Goal: Task Accomplishment & Management: Complete application form

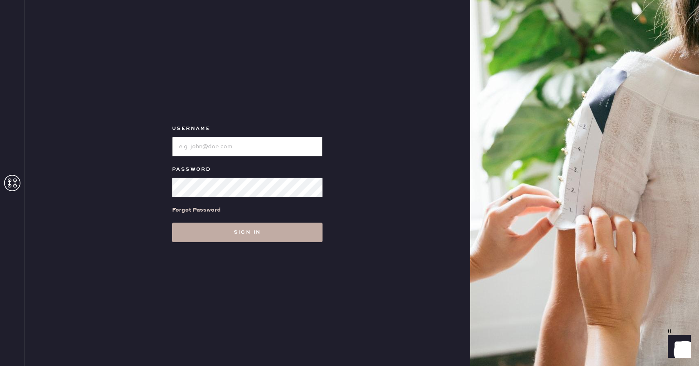
type input "reformationcherrycreek"
click at [223, 228] on button "Sign in" at bounding box center [247, 233] width 150 height 20
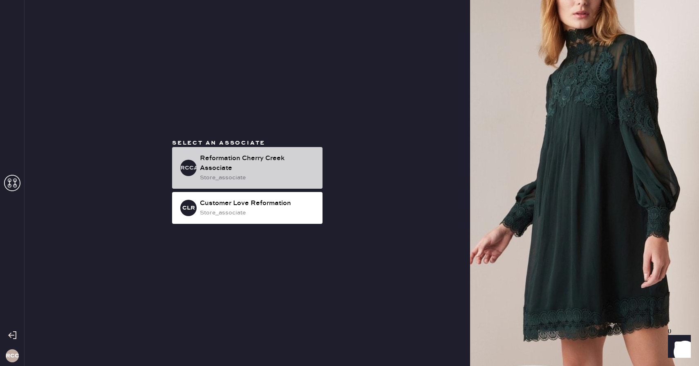
click at [243, 160] on div "Reformation Cherry Creek Associate" at bounding box center [258, 164] width 116 height 20
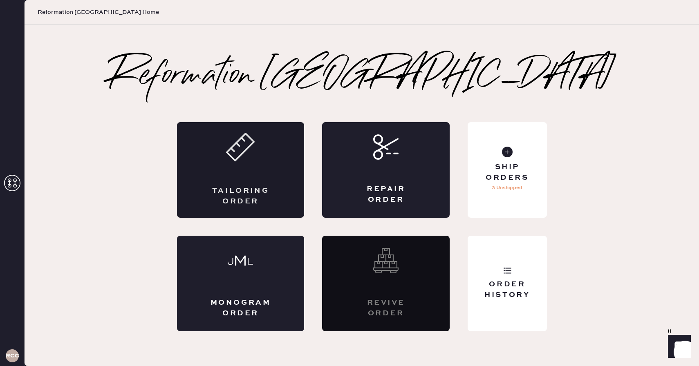
click at [278, 173] on div "Tailoring Order" at bounding box center [241, 170] width 128 height 96
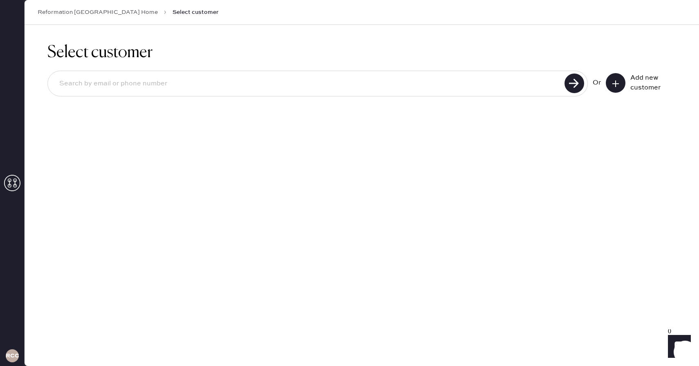
click at [185, 88] on input at bounding box center [307, 83] width 509 height 19
type input "[PERSON_NAME]"
click at [615, 83] on use at bounding box center [615, 84] width 7 height 7
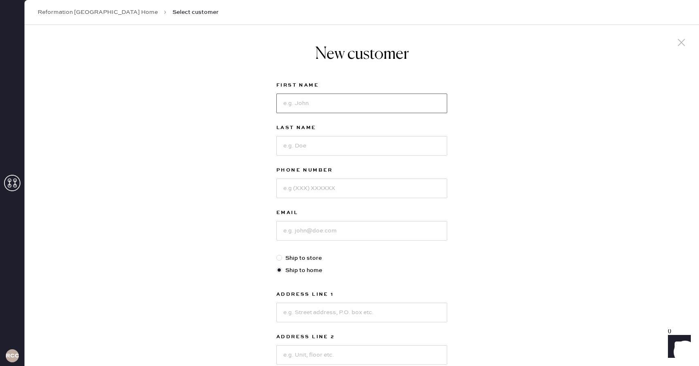
click at [305, 104] on input at bounding box center [361, 104] width 171 height 20
type input "[PERSON_NAME]"
type input "6154738060"
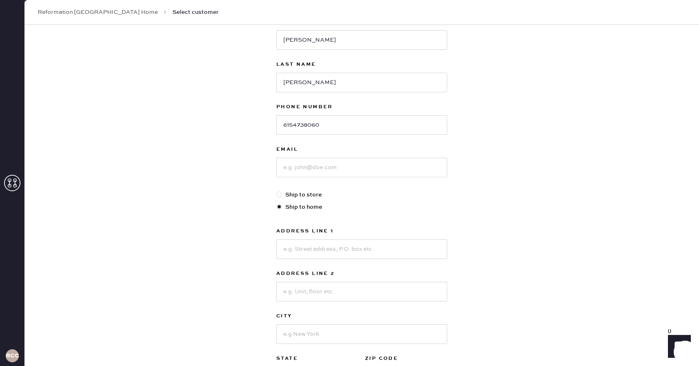
scroll to position [67, 0]
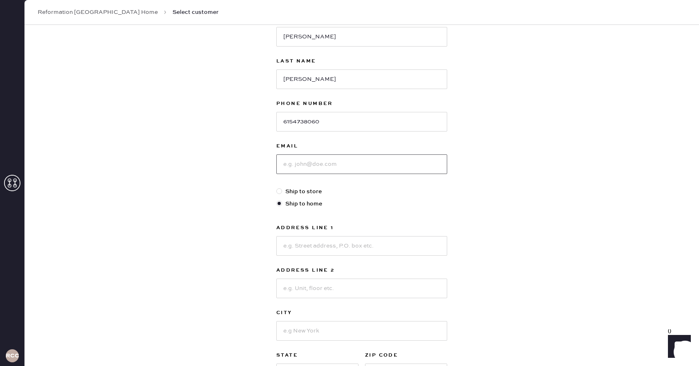
click at [316, 167] on input at bounding box center [361, 165] width 171 height 20
type input "[EMAIL_ADDRESS][DOMAIN_NAME]"
click at [339, 248] on input at bounding box center [361, 246] width 171 height 20
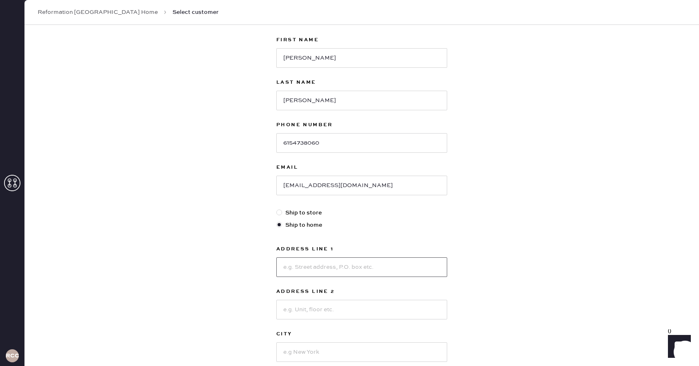
scroll to position [0, 0]
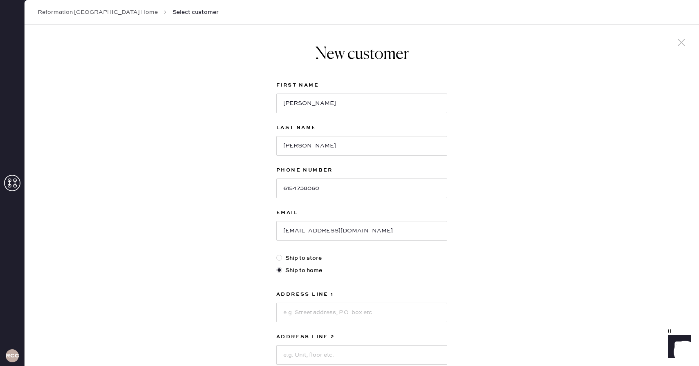
click at [683, 40] on icon at bounding box center [681, 42] width 12 height 12
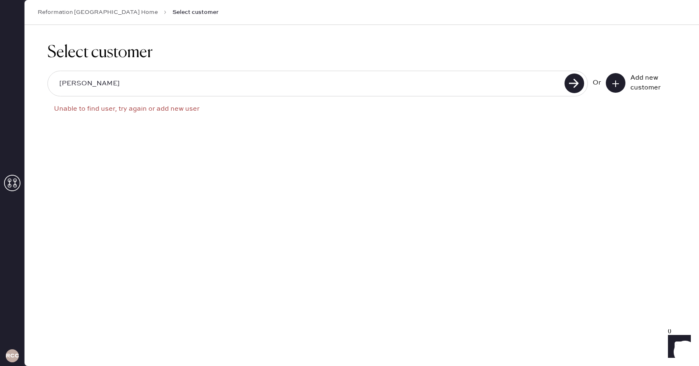
drag, startPoint x: 138, startPoint y: 81, endPoint x: 16, endPoint y: 91, distance: 121.8
click at [16, 91] on div "RCCA Reformation [GEOGRAPHIC_DATA] Home Select customer Select customer [PERSON…" at bounding box center [349, 183] width 699 height 366
type input "m"
click at [609, 82] on button at bounding box center [616, 83] width 20 height 20
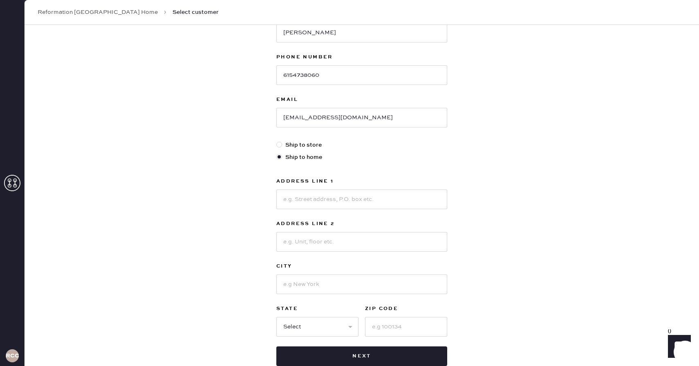
scroll to position [146, 0]
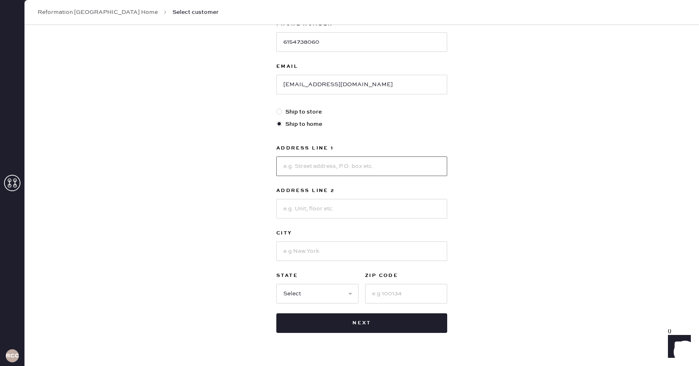
click at [327, 165] on input at bounding box center [361, 167] width 171 height 20
type input "3000 E"
click at [279, 112] on div at bounding box center [279, 112] width 6 height 6
click at [277, 108] on input "Ship to store" at bounding box center [276, 108] width 0 height 0
radio input "true"
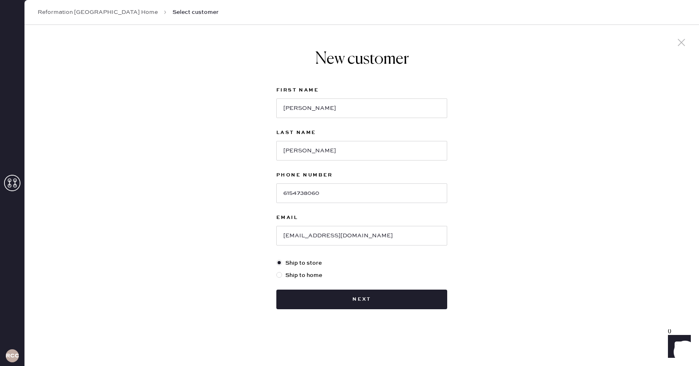
scroll to position [0, 0]
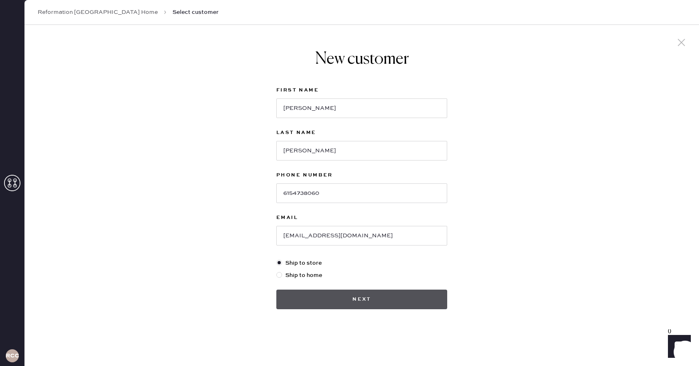
click at [310, 292] on button "Next" at bounding box center [361, 300] width 171 height 20
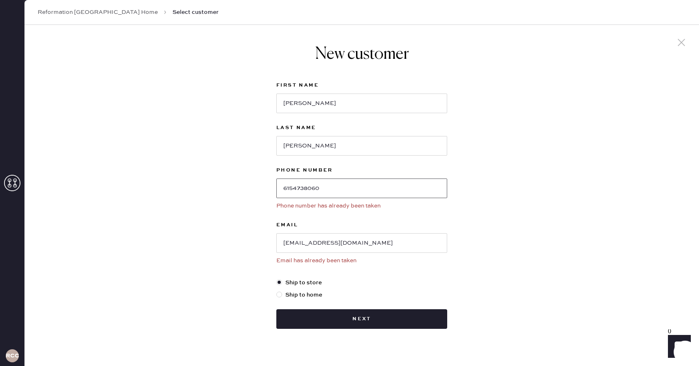
drag, startPoint x: 334, startPoint y: 187, endPoint x: 256, endPoint y: 184, distance: 77.7
click at [256, 184] on div "New customer First Name [PERSON_NAME] Last Name [PERSON_NAME] Phone Number [PHO…" at bounding box center [362, 203] width 674 height 356
click at [682, 44] on use at bounding box center [681, 42] width 7 height 7
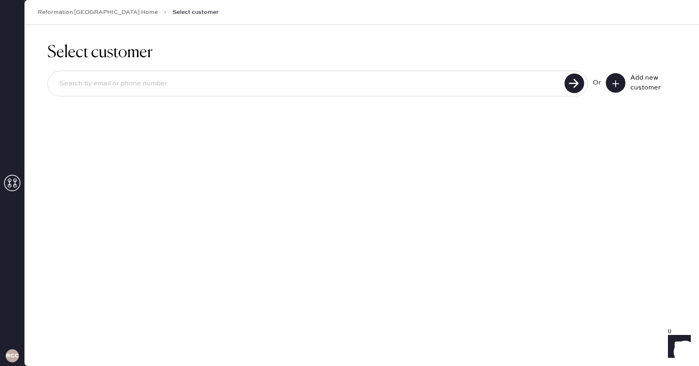
click at [490, 84] on input at bounding box center [307, 83] width 509 height 19
paste input "6154738060"
type input "6154738060"
click at [576, 85] on use at bounding box center [574, 84] width 20 height 20
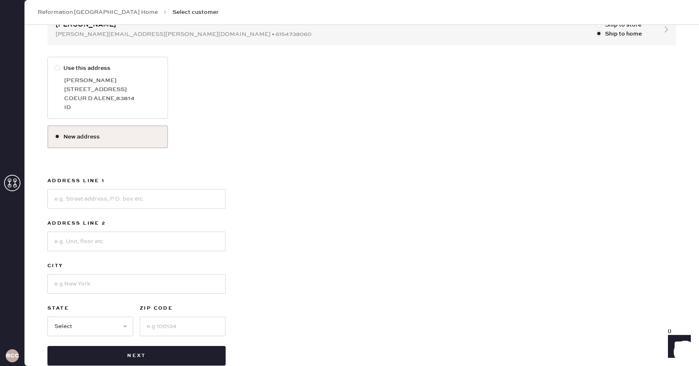
scroll to position [114, 0]
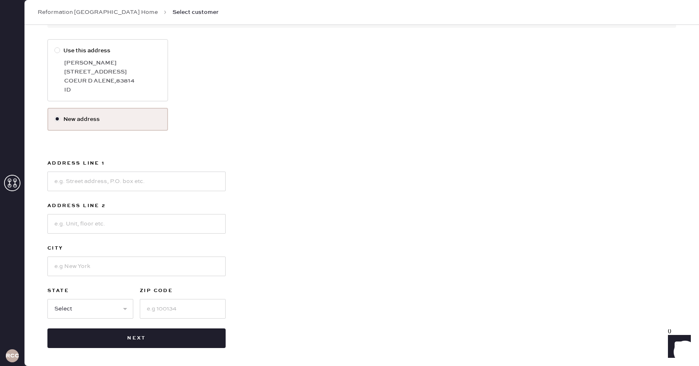
click at [69, 48] on label "Use this address" at bounding box center [107, 50] width 107 height 9
click at [55, 47] on input "Use this address" at bounding box center [54, 46] width 0 height 0
radio input "true"
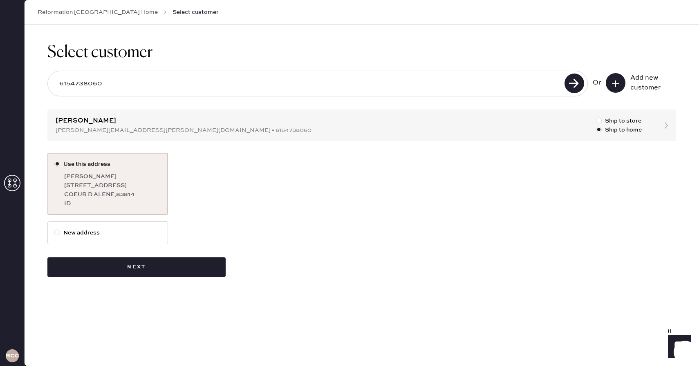
scroll to position [0, 0]
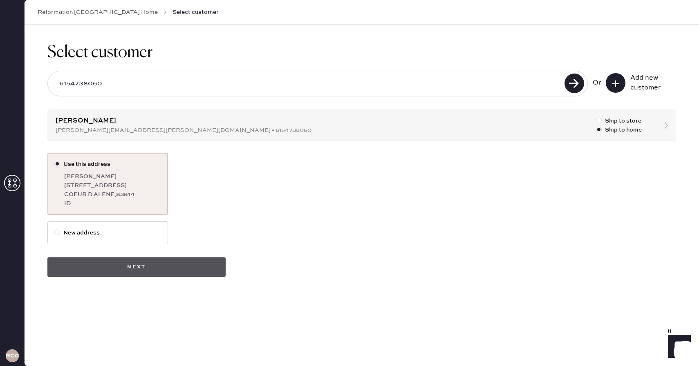
click at [140, 264] on button "Next" at bounding box center [136, 268] width 178 height 20
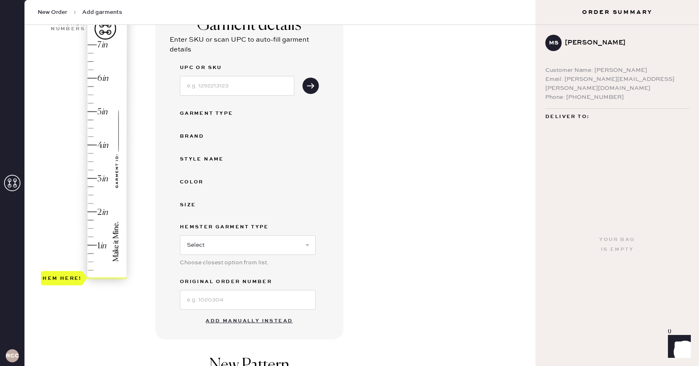
scroll to position [7, 0]
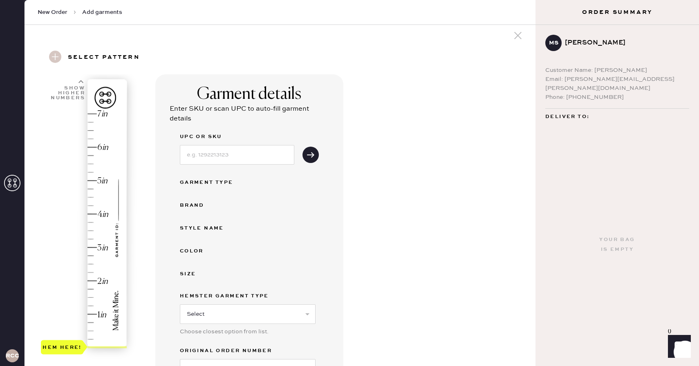
click at [80, 78] on div "1 in 2 in 3 in 4 in 5 in 6 in 7 in Show higher numbers Show lower numbers Hem h…" at bounding box center [73, 281] width 65 height 414
click at [81, 84] on icon at bounding box center [80, 81] width 5 height 5
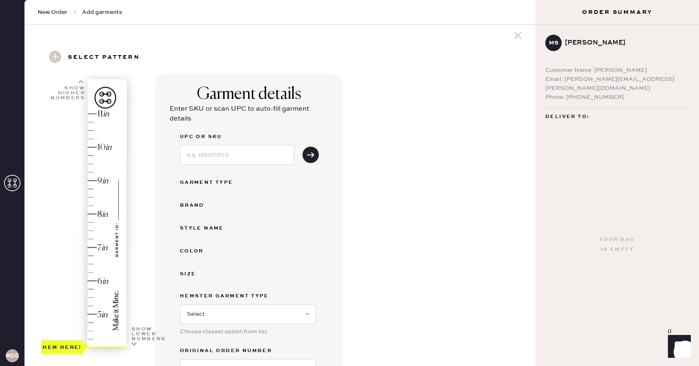
click at [81, 84] on icon at bounding box center [80, 81] width 5 height 5
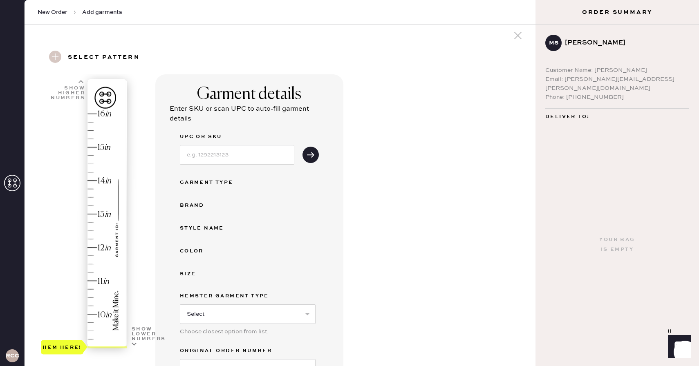
click at [81, 84] on icon at bounding box center [80, 81] width 5 height 5
click at [91, 131] on div "Hem here!" at bounding box center [84, 230] width 87 height 241
click at [218, 150] on input at bounding box center [237, 155] width 114 height 20
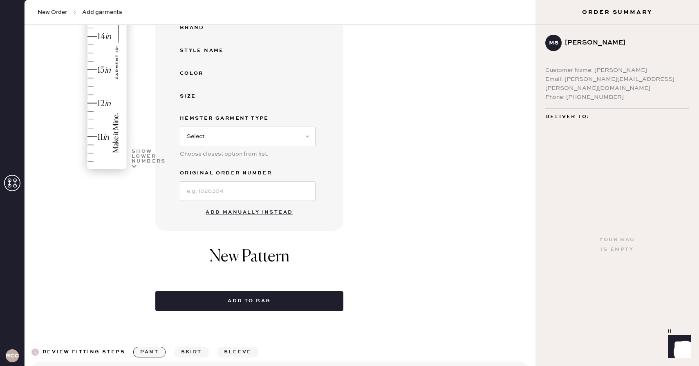
scroll to position [246, 0]
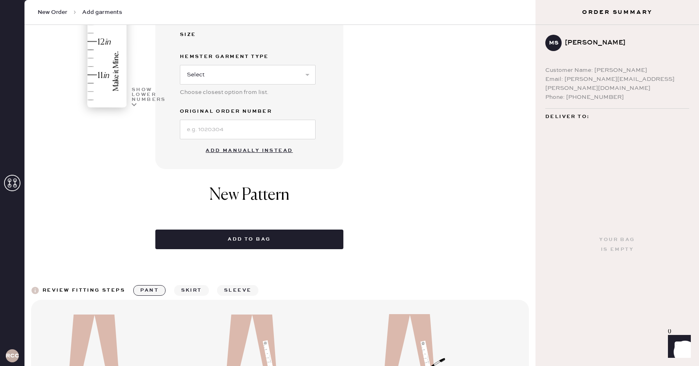
click at [239, 147] on button "Add manually instead" at bounding box center [249, 151] width 97 height 16
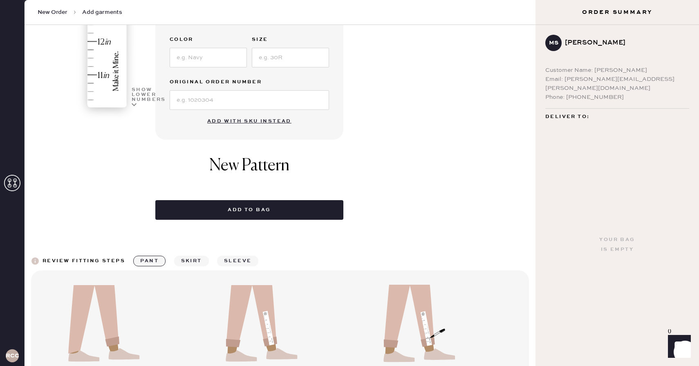
scroll to position [0, 0]
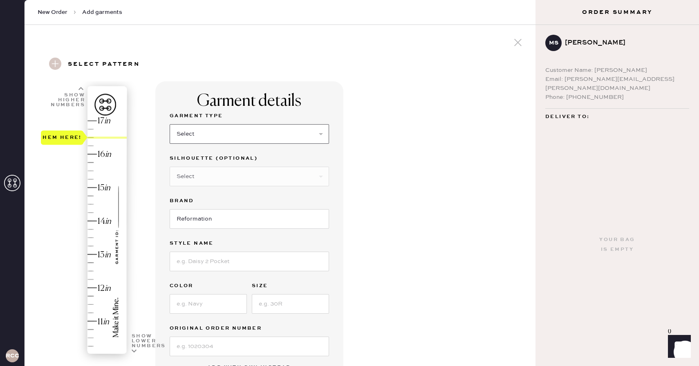
click at [206, 141] on select "Select Basic Skirt Jeans Leggings Pants Shorts Basic Sleeved Dress Basic Sleeve…" at bounding box center [249, 134] width 159 height 20
